Goal: Check status: Check status

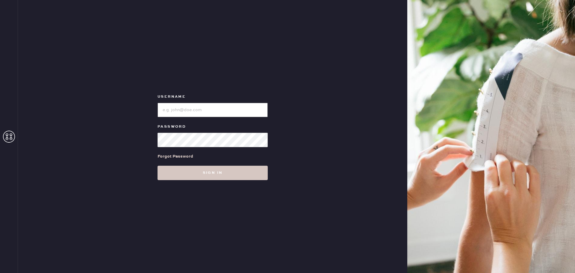
drag, startPoint x: 192, startPoint y: 105, endPoint x: 189, endPoint y: 111, distance: 6.6
click at [192, 105] on input "loginName" at bounding box center [212, 110] width 110 height 14
type input "[EMAIL_ADDRESS][DOMAIN_NAME]"
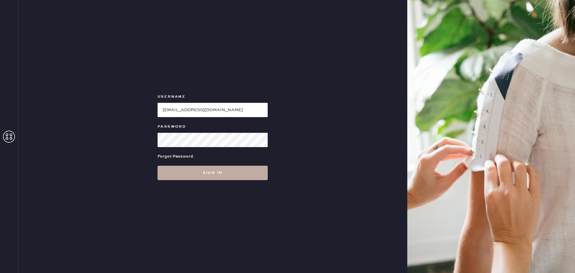
click at [197, 174] on button "Sign in" at bounding box center [212, 173] width 110 height 14
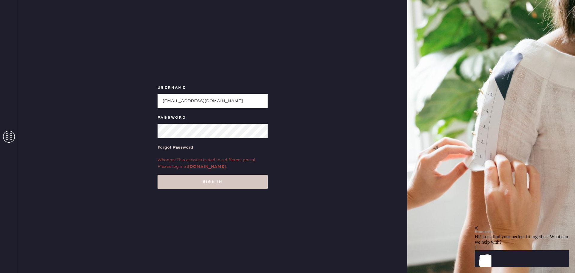
click at [201, 123] on div at bounding box center [212, 130] width 110 height 16
drag, startPoint x: 152, startPoint y: 159, endPoint x: 169, endPoint y: 161, distance: 17.2
click at [152, 159] on div "Username Password Forgot Password Whoops! This account is tied to a different p…" at bounding box center [212, 136] width 389 height 273
click at [197, 167] on link "my.hemster.co" at bounding box center [207, 166] width 38 height 5
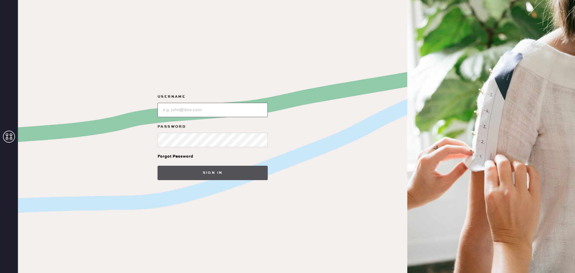
type input "[EMAIL_ADDRESS][DOMAIN_NAME]"
click at [204, 169] on button "Sign in" at bounding box center [212, 173] width 110 height 14
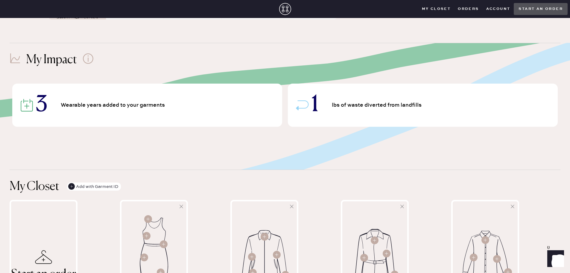
scroll to position [120, 0]
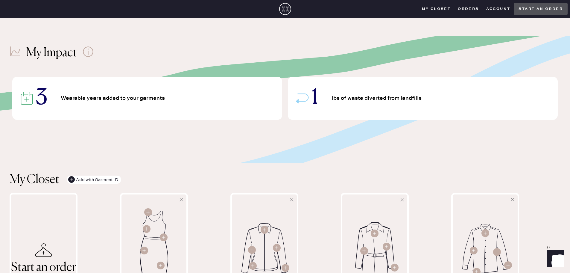
click at [80, 104] on div "3 Wearable years added to your garments" at bounding box center [147, 98] width 270 height 43
click at [26, 101] on icon at bounding box center [26, 98] width 13 height 13
click at [137, 99] on span "Wearable years added to your garments" at bounding box center [114, 97] width 107 height 5
click at [324, 99] on div "1 lbs of waste diverted from landfills" at bounding box center [423, 98] width 270 height 43
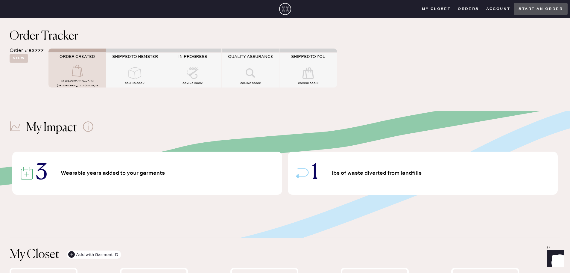
scroll to position [0, 0]
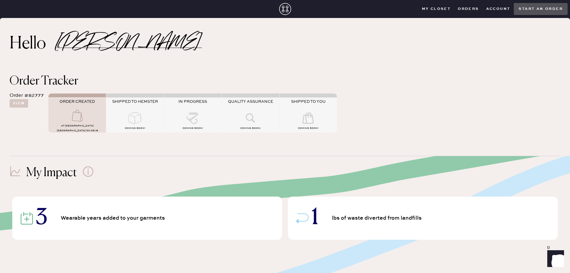
click at [68, 109] on div "ORDER CREATED" at bounding box center [76, 104] width 57 height 10
click at [165, 112] on div "IN PROGRESS" at bounding box center [192, 105] width 57 height 13
click at [21, 102] on button "View" at bounding box center [19, 103] width 19 height 8
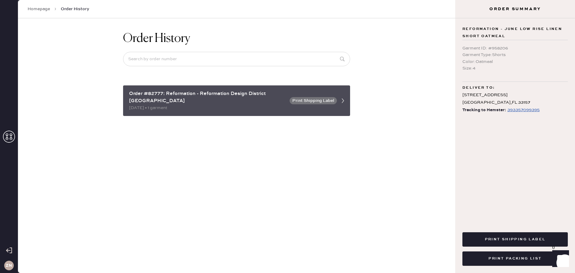
click at [247, 94] on div "Order #82777: Reformation - Reformation Design District [GEOGRAPHIC_DATA]" at bounding box center [207, 97] width 157 height 14
click at [185, 93] on div "Order #82777: Reformation - Reformation Design District [GEOGRAPHIC_DATA]" at bounding box center [207, 97] width 157 height 14
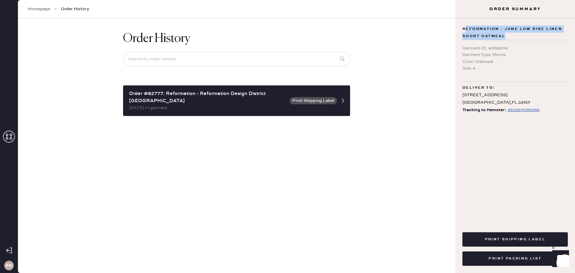
drag, startPoint x: 466, startPoint y: 30, endPoint x: 514, endPoint y: 37, distance: 48.2
click at [514, 37] on span "Reformation - June Low Rise Linen Short Oatmeal" at bounding box center [514, 32] width 105 height 14
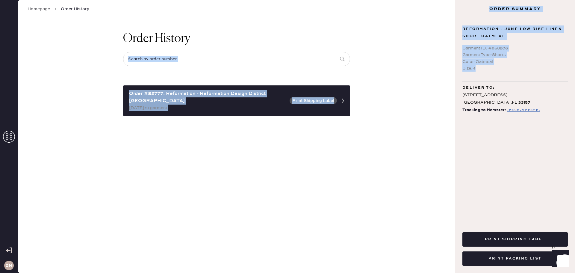
drag, startPoint x: 484, startPoint y: 70, endPoint x: 454, endPoint y: 48, distance: 36.8
click at [454, 48] on div "ZN Homepage Order History Order History Order #82777: Reformation - Reformation…" at bounding box center [287, 136] width 575 height 273
click at [498, 62] on div "Color : Oatmeal" at bounding box center [514, 61] width 105 height 7
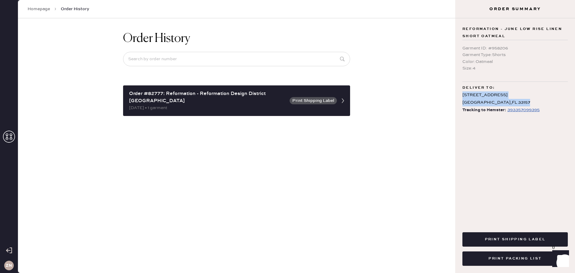
drag, startPoint x: 462, startPoint y: 95, endPoint x: 516, endPoint y: 105, distance: 55.0
click at [516, 105] on div "[STREET_ADDRESS]" at bounding box center [514, 98] width 105 height 15
click at [520, 110] on div "393357099395" at bounding box center [523, 109] width 32 height 7
click at [37, 7] on link "Homepage" at bounding box center [39, 9] width 22 height 6
